Goal: Information Seeking & Learning: Learn about a topic

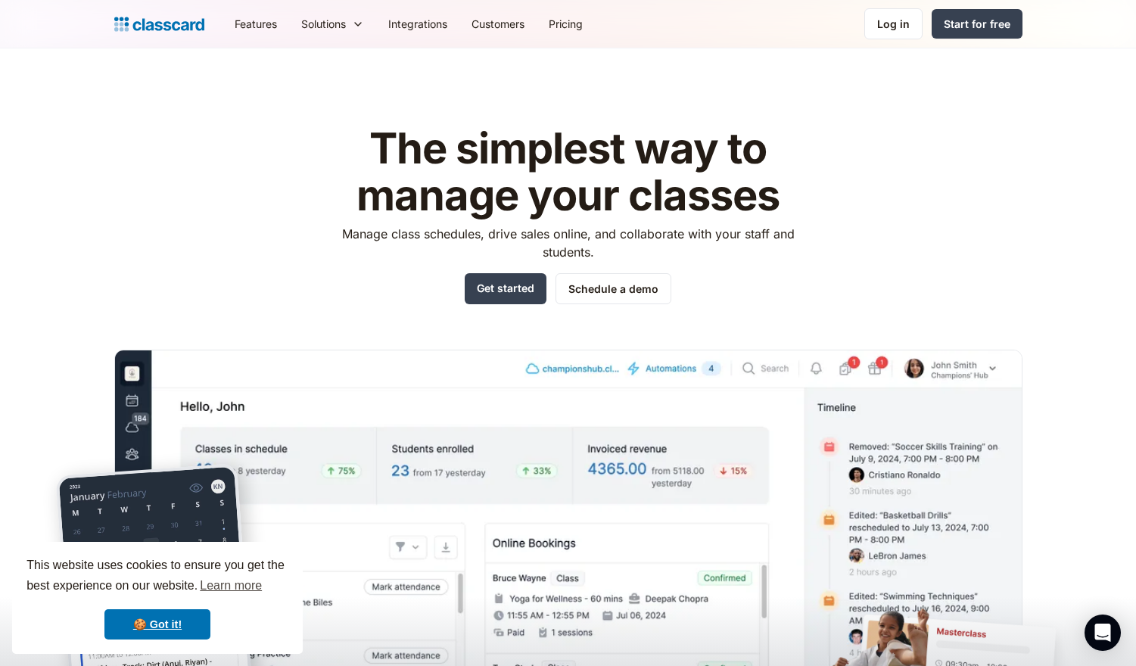
click at [36, 273] on header "The simplest way to manage your classes Manage class schedules, drive sales onl…" at bounding box center [568, 399] width 1136 height 702
click at [23, 248] on header "The simplest way to manage your classes Manage class schedules, drive sales onl…" at bounding box center [568, 399] width 1136 height 702
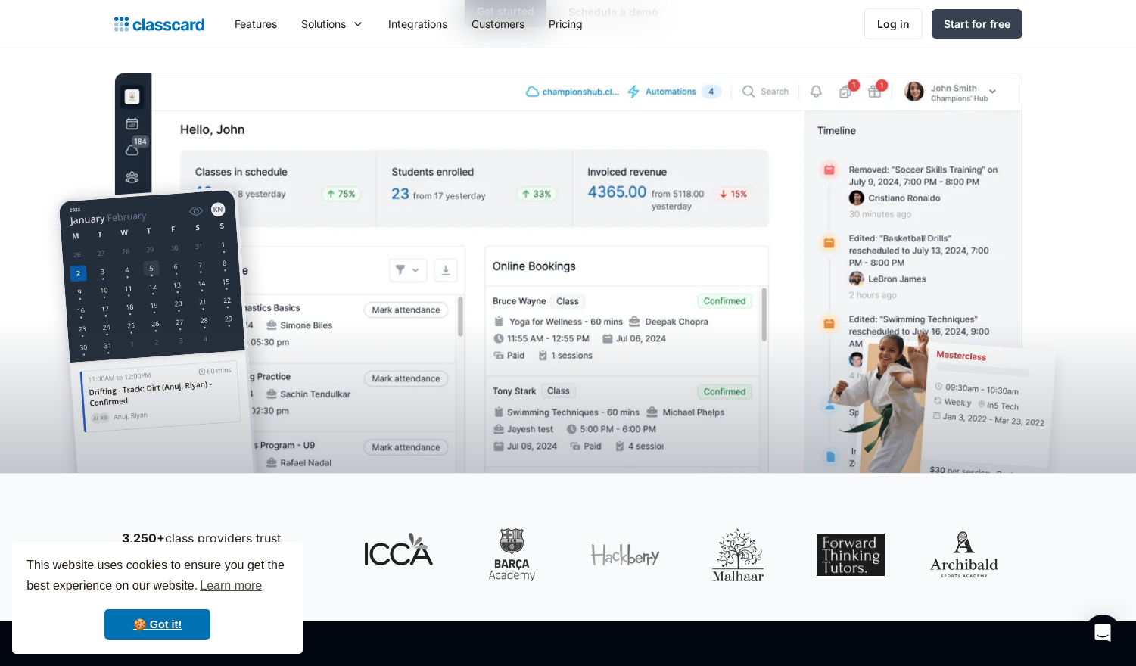
scroll to position [285, 0]
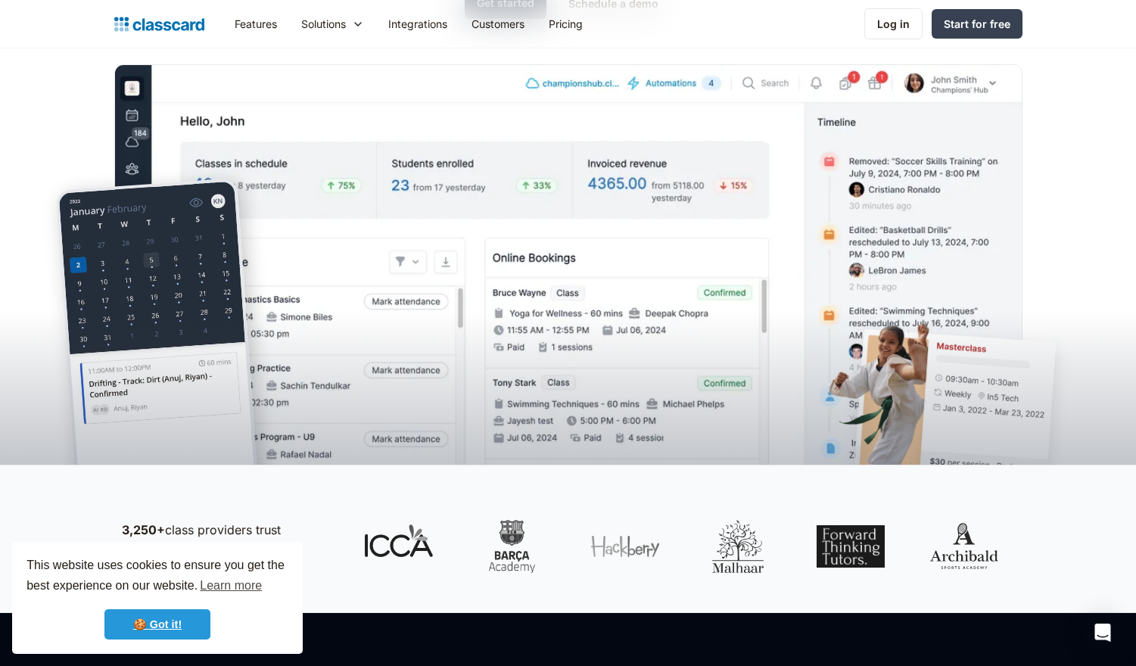
click at [169, 618] on link "🍪 Got it!" at bounding box center [157, 624] width 106 height 30
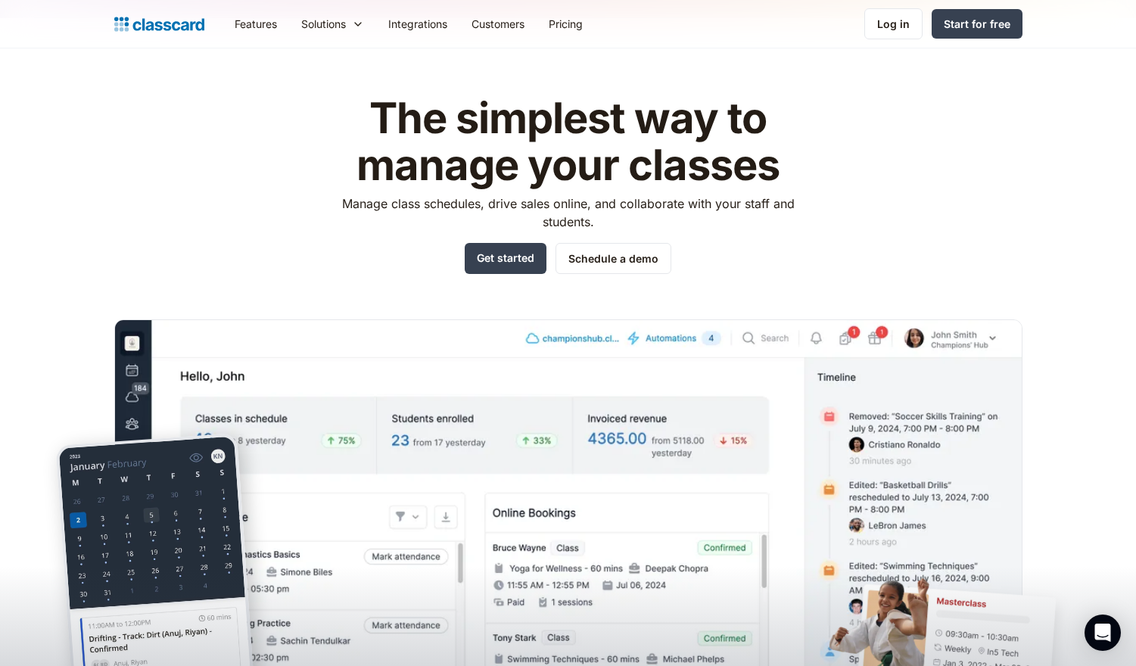
scroll to position [28, 0]
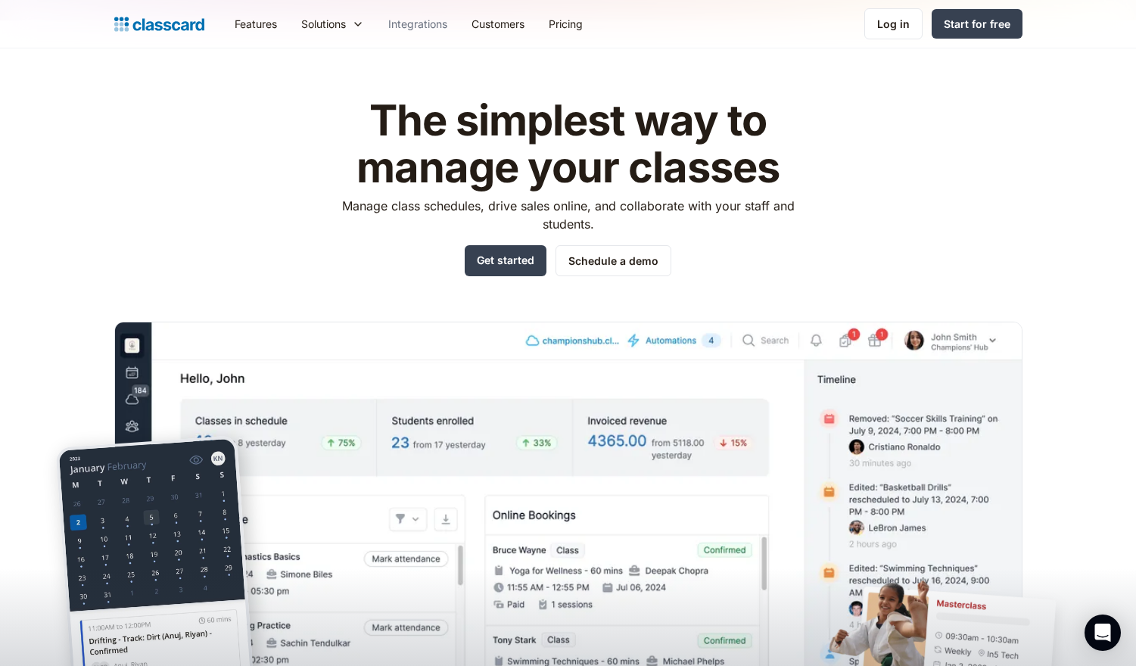
click at [423, 26] on link "Integrations" at bounding box center [417, 24] width 83 height 34
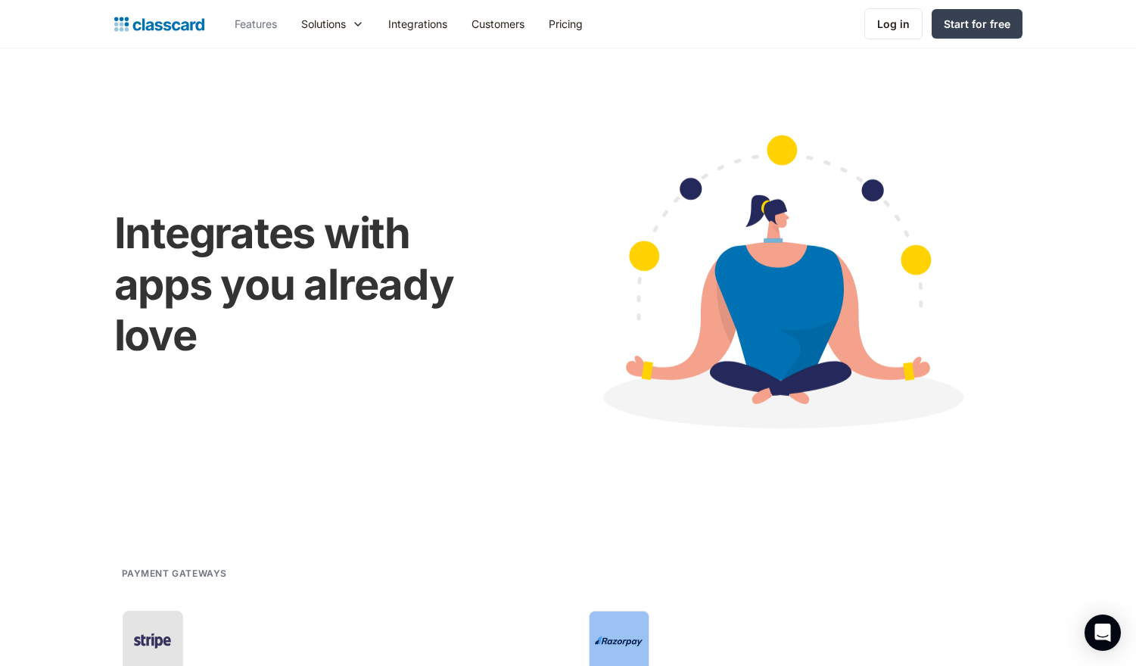
click at [254, 28] on link "Features" at bounding box center [256, 24] width 67 height 34
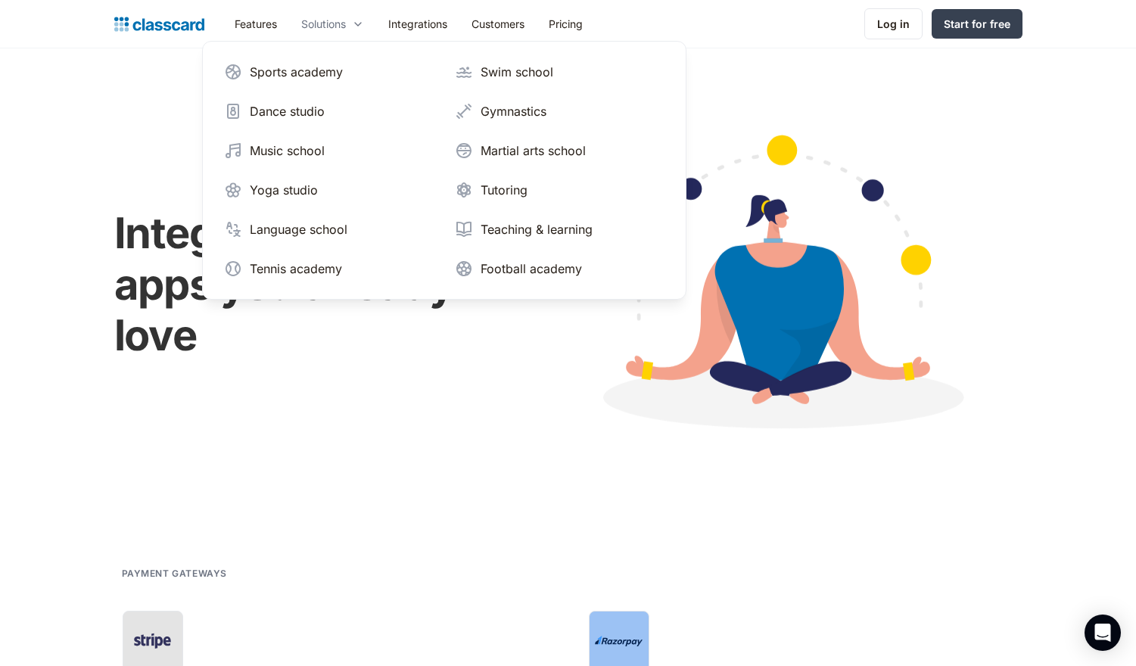
click at [333, 24] on div "Solutions" at bounding box center [323, 24] width 45 height 16
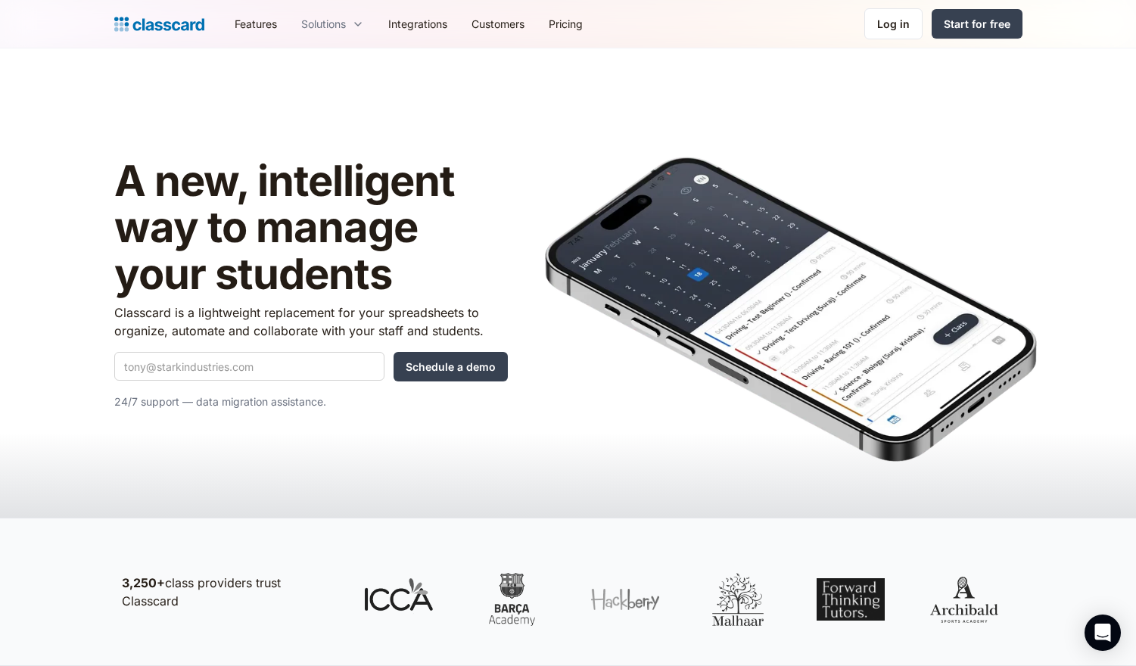
click at [363, 24] on icon at bounding box center [358, 24] width 12 height 15
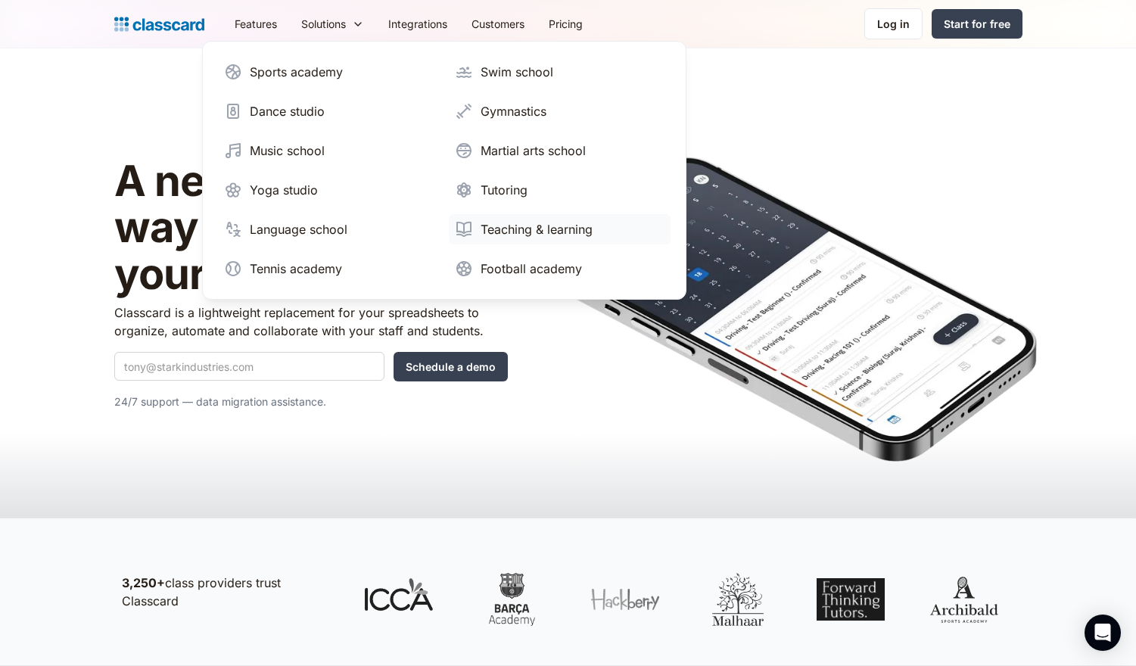
click at [491, 237] on div "Teaching & learning" at bounding box center [537, 229] width 112 height 18
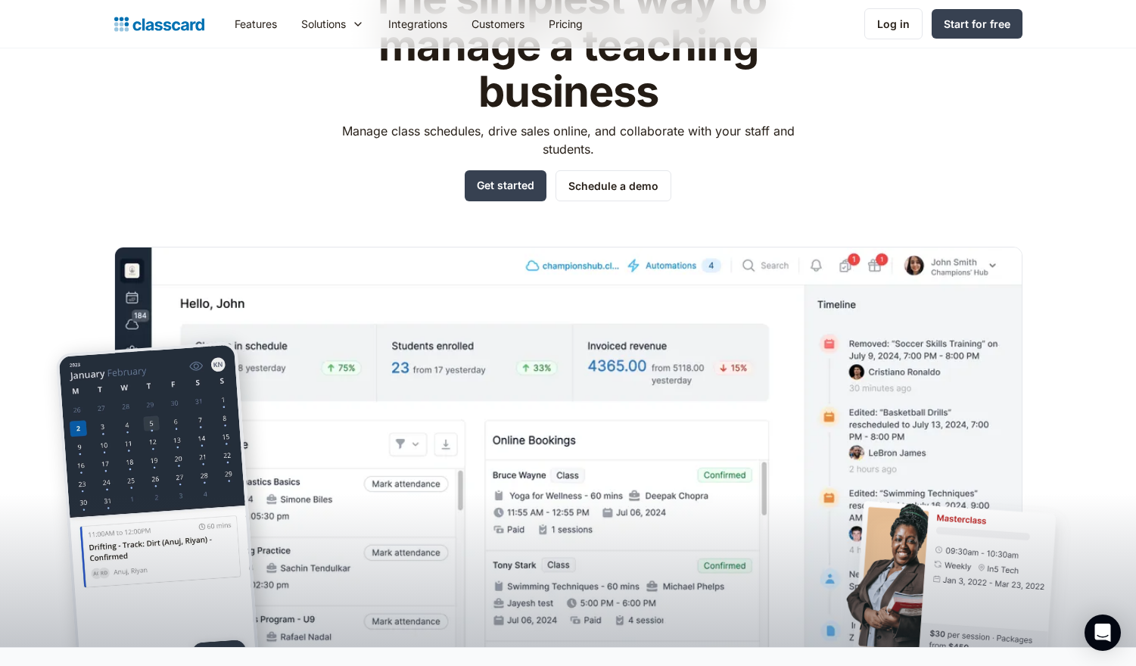
scroll to position [235, 0]
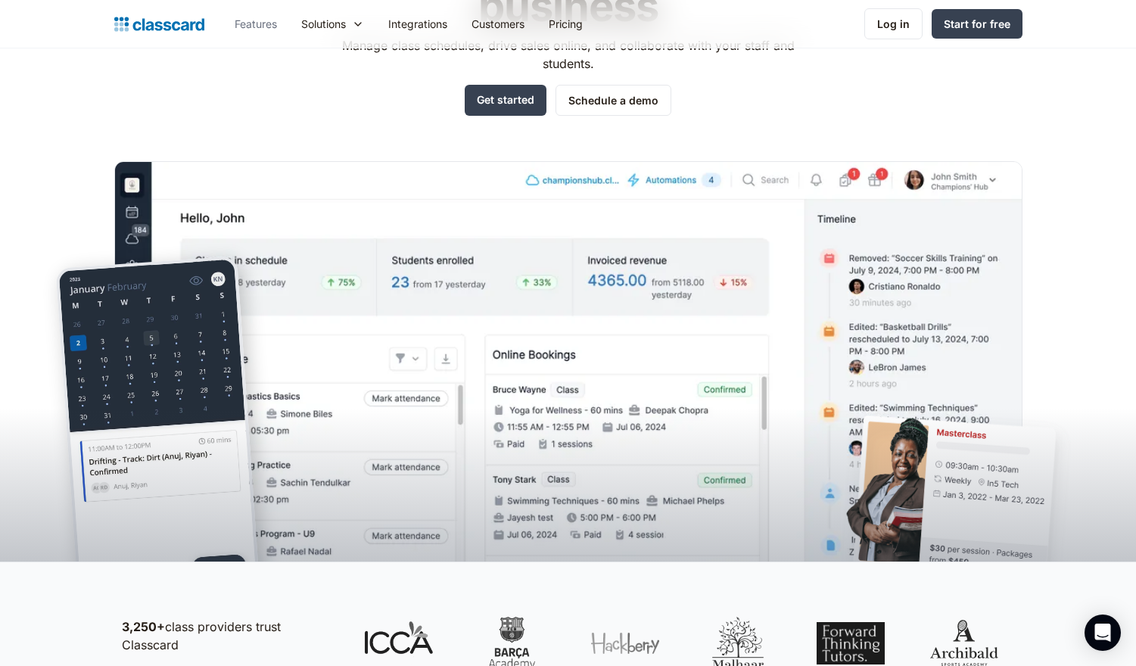
click at [269, 29] on link "Features" at bounding box center [256, 24] width 67 height 34
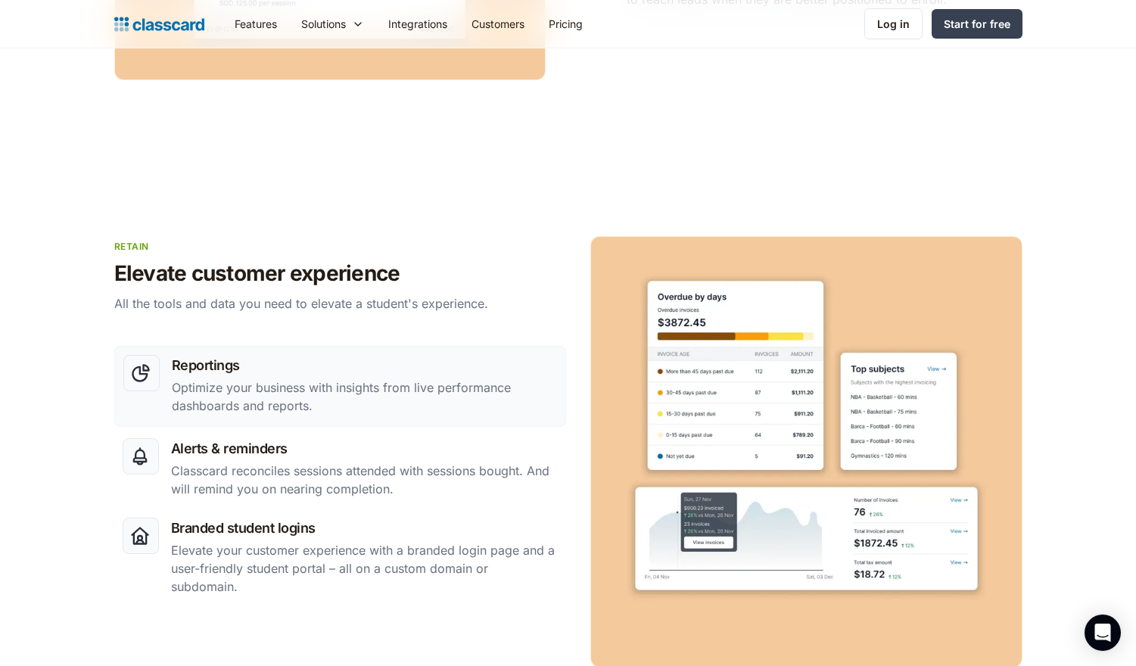
scroll to position [2416, 0]
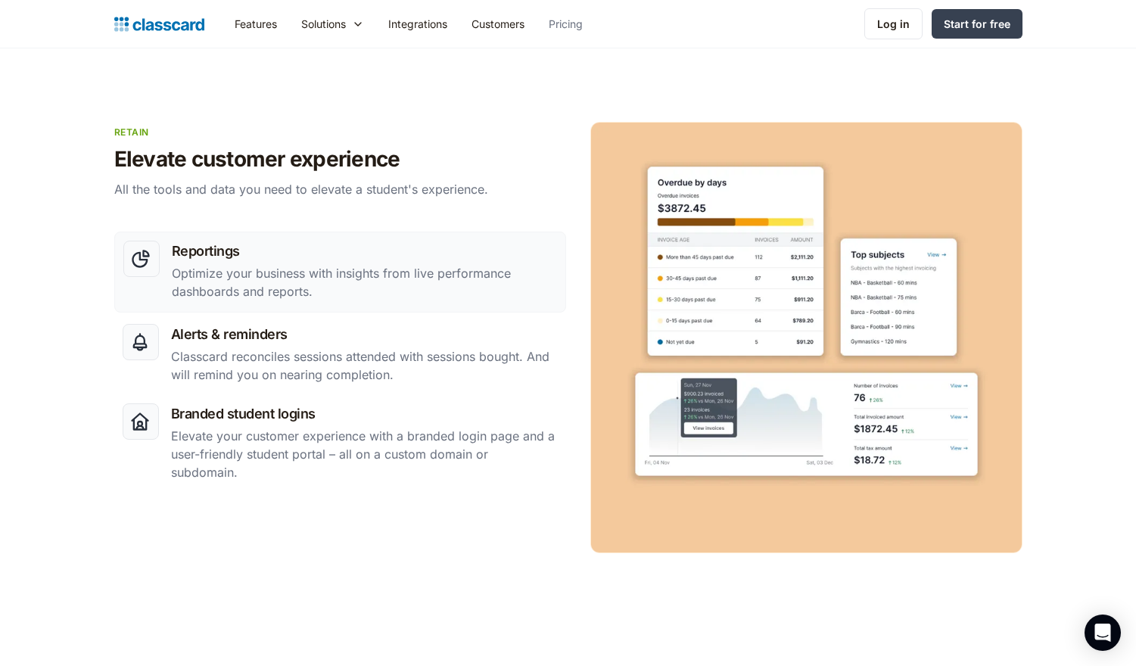
click at [572, 22] on link "Pricing" at bounding box center [566, 24] width 58 height 34
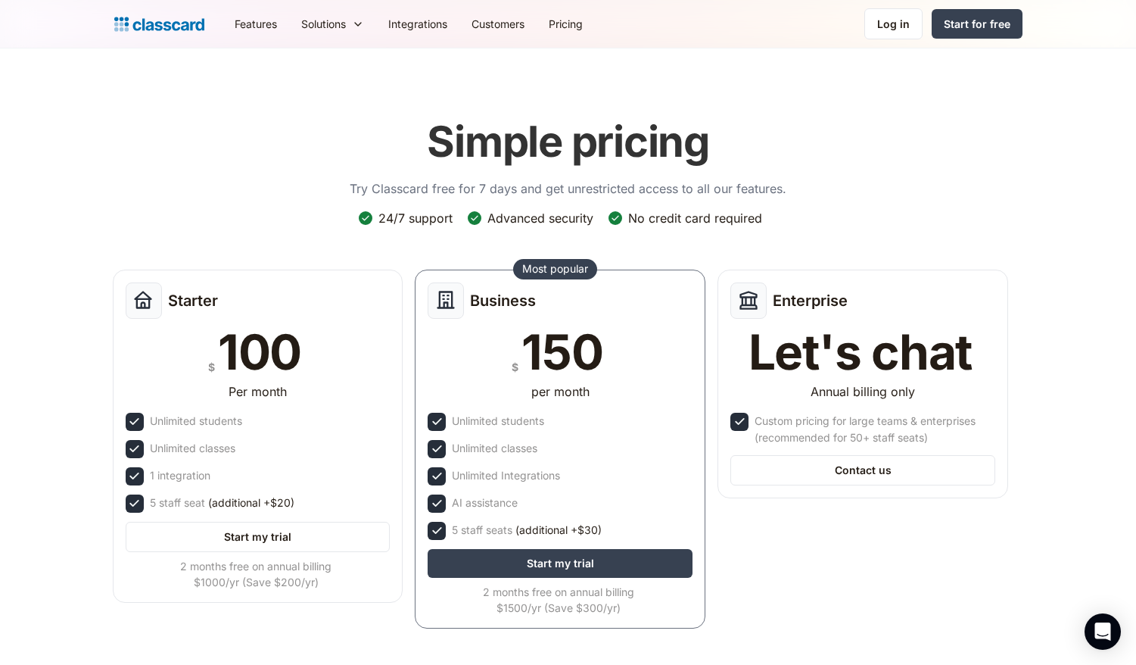
click at [120, 110] on div "Simple pricing Try Classcard free for 7 days and get unrestricted access to all…" at bounding box center [568, 372] width 908 height 542
click at [167, 136] on div "Simple pricing Try Classcard free for 7 days and get unrestricted access to all…" at bounding box center [568, 372] width 908 height 542
click at [155, 195] on div "Simple pricing Try Classcard free for 7 days and get unrestricted access to all…" at bounding box center [568, 372] width 908 height 542
click at [910, 147] on div "Simple pricing Try Classcard free for 7 days and get unrestricted access to all…" at bounding box center [568, 372] width 908 height 542
click at [868, 148] on div "Simple pricing Try Classcard free for 7 days and get unrestricted access to all…" at bounding box center [568, 372] width 908 height 542
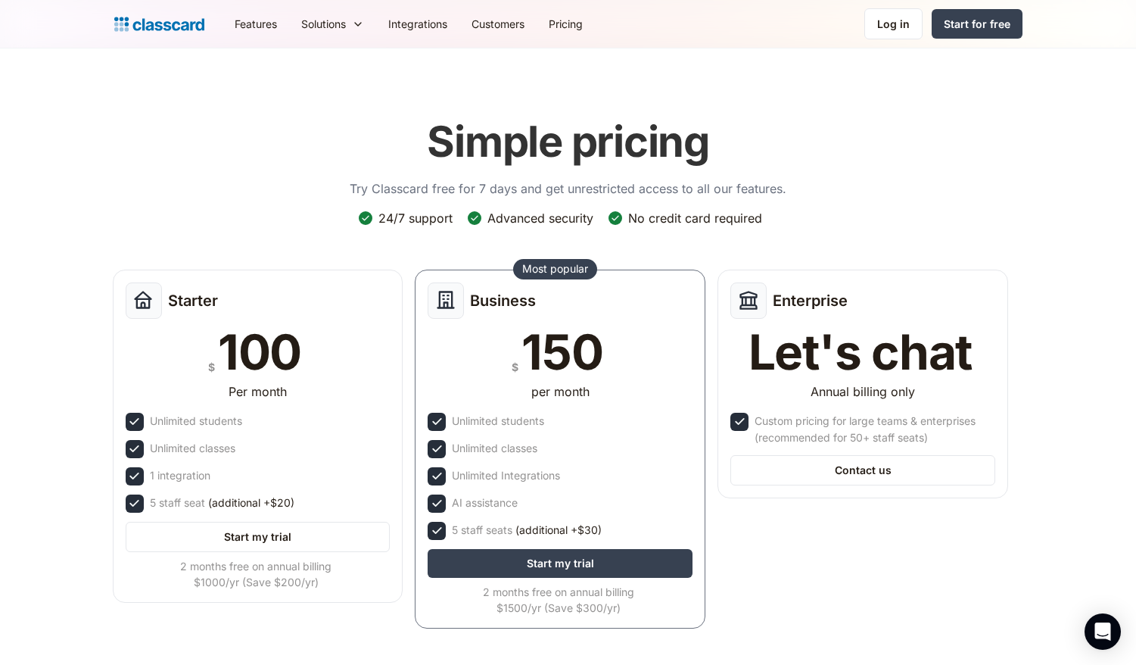
click at [86, 212] on header "Simple pricing Try Classcard free for 7 days and get unrestricted access to all…" at bounding box center [568, 383] width 1136 height 671
click at [269, 142] on div "Simple pricing Try Classcard free for 7 days and get unrestricted access to all…" at bounding box center [568, 372] width 908 height 542
click at [214, 216] on div "Simple pricing Try Classcard free for 7 days and get unrestricted access to all…" at bounding box center [568, 372] width 908 height 542
click at [196, 147] on div "Simple pricing Try Classcard free for 7 days and get unrestricted access to all…" at bounding box center [568, 372] width 908 height 542
click at [253, 30] on link "Features" at bounding box center [256, 24] width 67 height 34
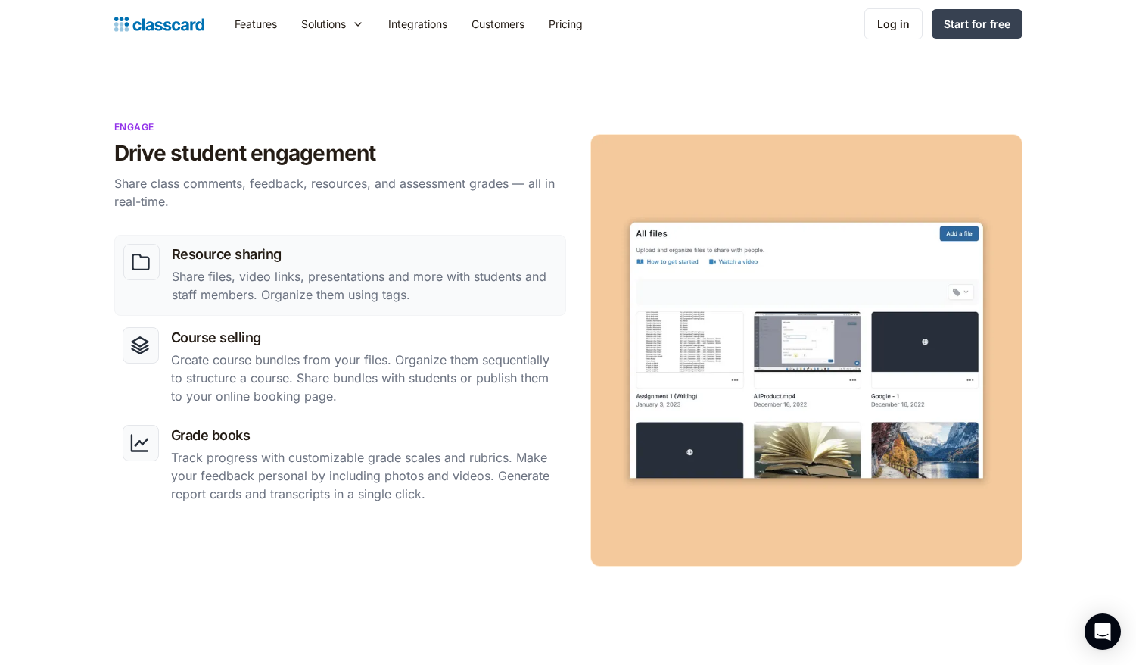
scroll to position [1218, 0]
